Goal: Transaction & Acquisition: Download file/media

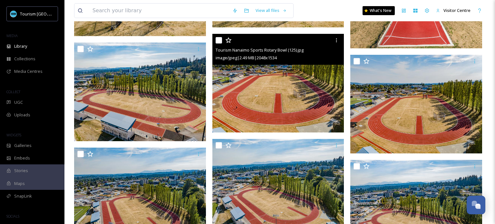
scroll to position [1495, 0]
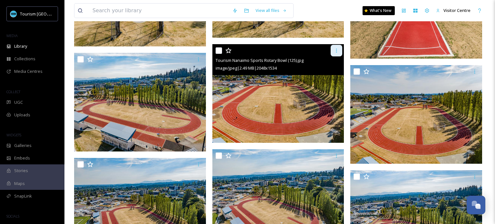
click at [335, 51] on icon at bounding box center [336, 50] width 5 height 5
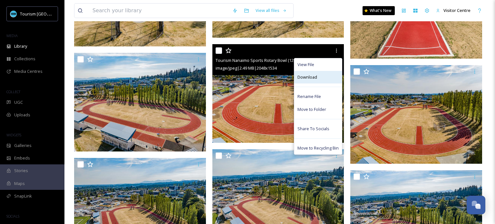
click at [308, 76] on span "Download" at bounding box center [307, 77] width 20 height 6
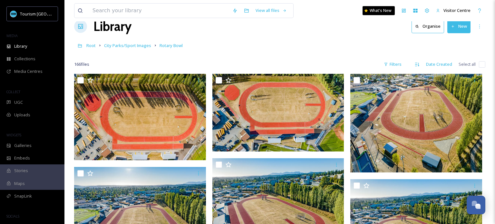
scroll to position [0, 0]
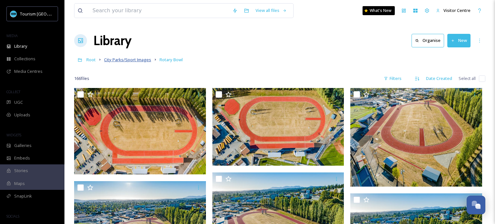
click at [110, 61] on span "City Parks/Sport Images" at bounding box center [127, 60] width 47 height 6
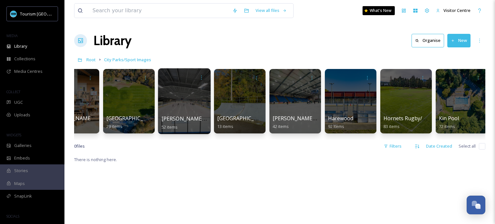
scroll to position [0, 212]
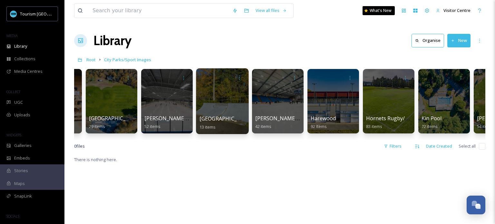
click at [213, 94] on div at bounding box center [222, 101] width 53 height 66
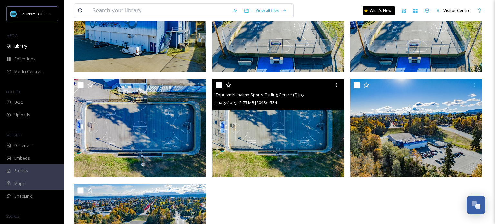
scroll to position [325, 0]
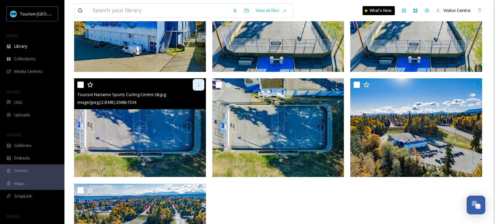
click at [197, 84] on icon at bounding box center [198, 84] width 5 height 5
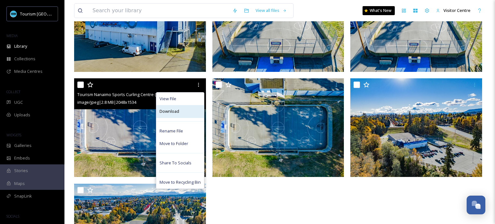
click at [188, 109] on div "Download" at bounding box center [180, 111] width 48 height 13
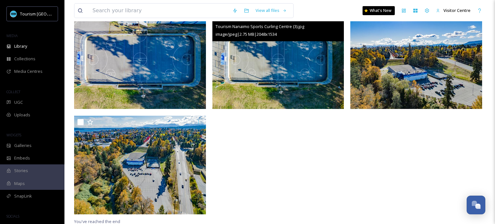
scroll to position [393, 0]
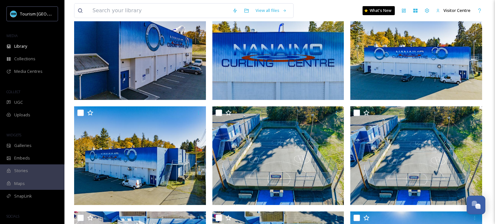
scroll to position [180, 0]
